Goal: Check status

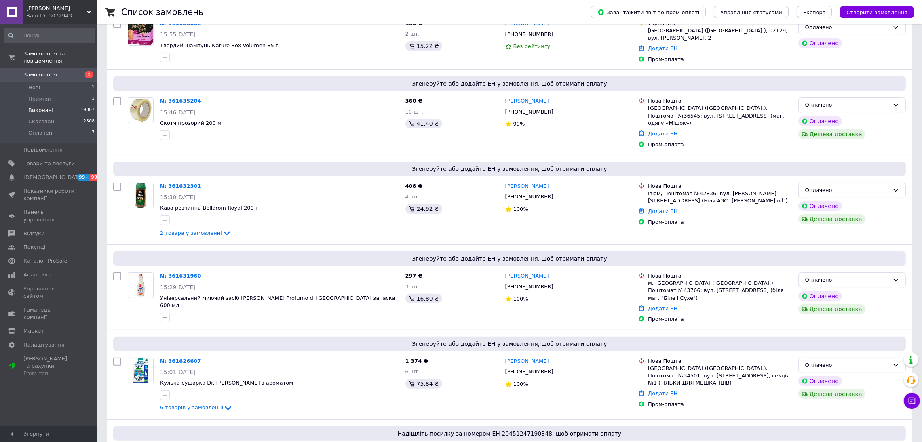
scroll to position [303, 0]
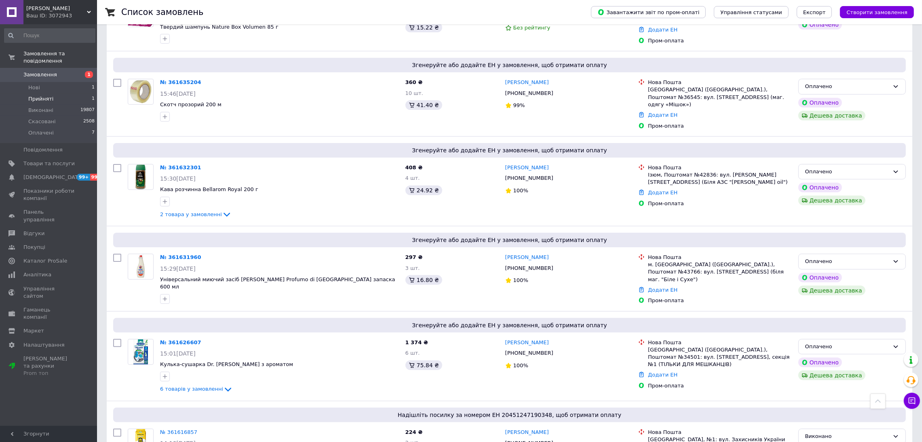
click at [57, 94] on li "Прийняті 1" at bounding box center [49, 98] width 99 height 11
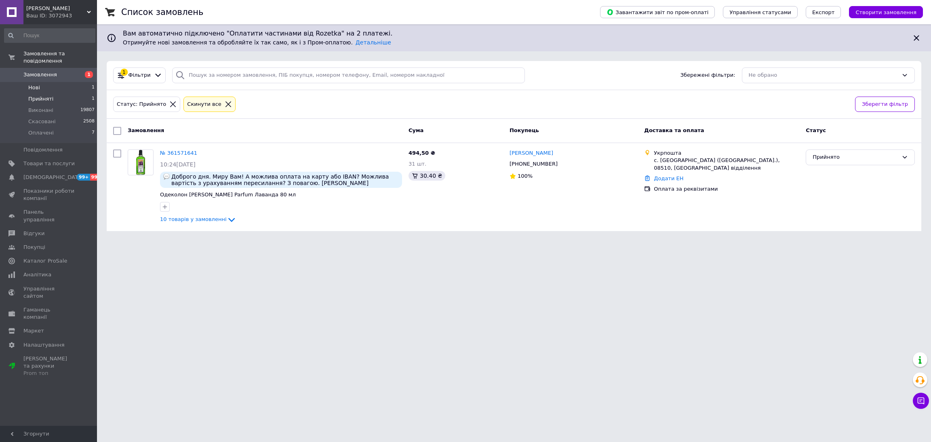
click at [45, 82] on li "Нові 1" at bounding box center [49, 87] width 99 height 11
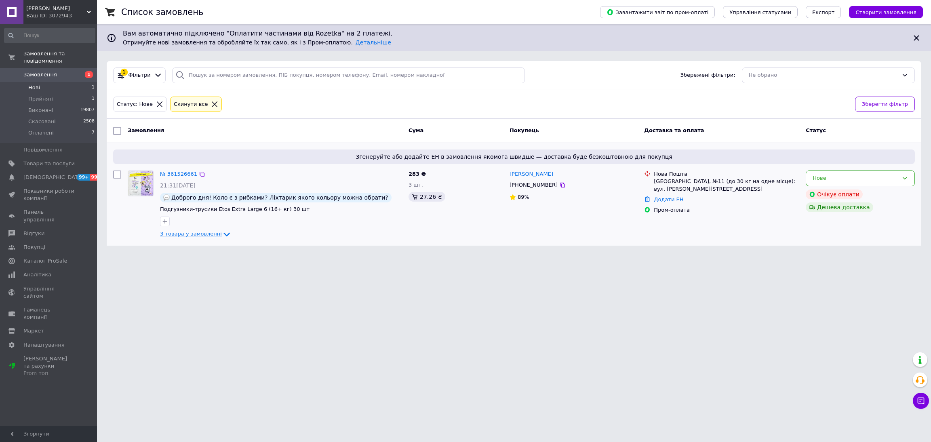
click at [211, 233] on span "3 товара у замовленні" at bounding box center [191, 234] width 62 height 6
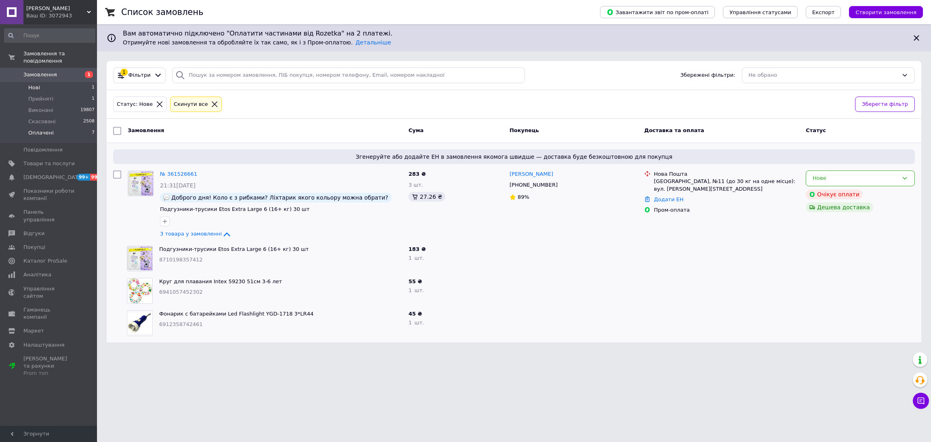
click at [70, 127] on li "Оплачені 7" at bounding box center [49, 134] width 99 height 15
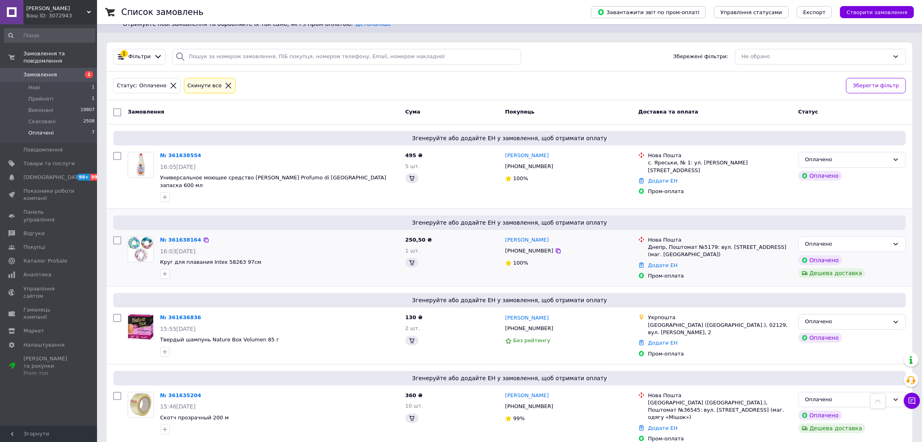
scroll to position [61, 0]
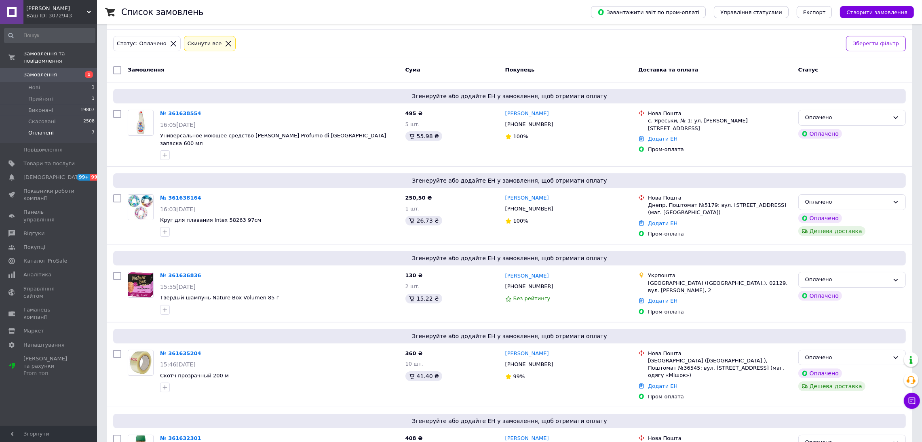
drag, startPoint x: 44, startPoint y: 405, endPoint x: 55, endPoint y: 383, distance: 25.3
click at [44, 405] on div "Замовлення та повідомлення Замовлення 1 Нові 1 Прийняті 1 Виконані 19807 Скасов…" at bounding box center [49, 226] width 99 height 404
